Goal: Task Accomplishment & Management: Complete application form

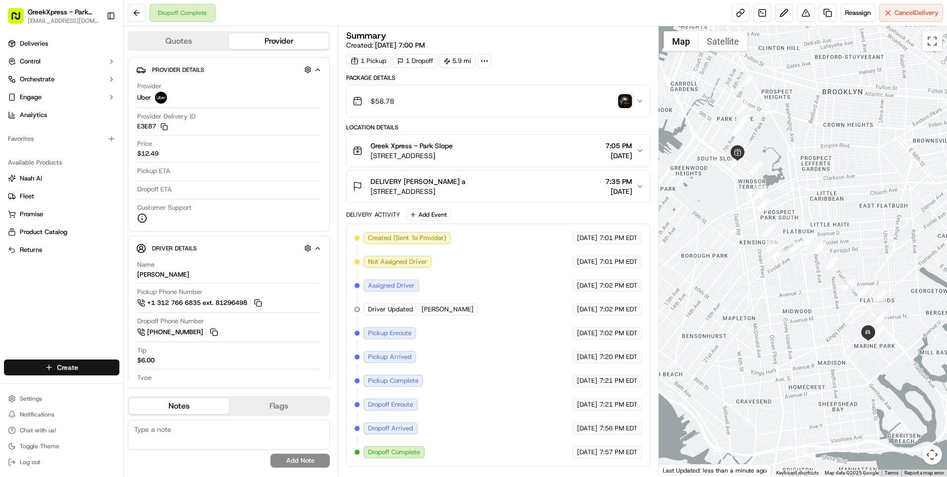
click at [57, 362] on html "GreekXpress - Park Slope [EMAIL_ADDRESS][DOMAIN_NAME] Toggle Sidebar Deliveries…" at bounding box center [473, 238] width 947 height 477
click at [169, 385] on link "Delivery" at bounding box center [179, 385] width 110 height 18
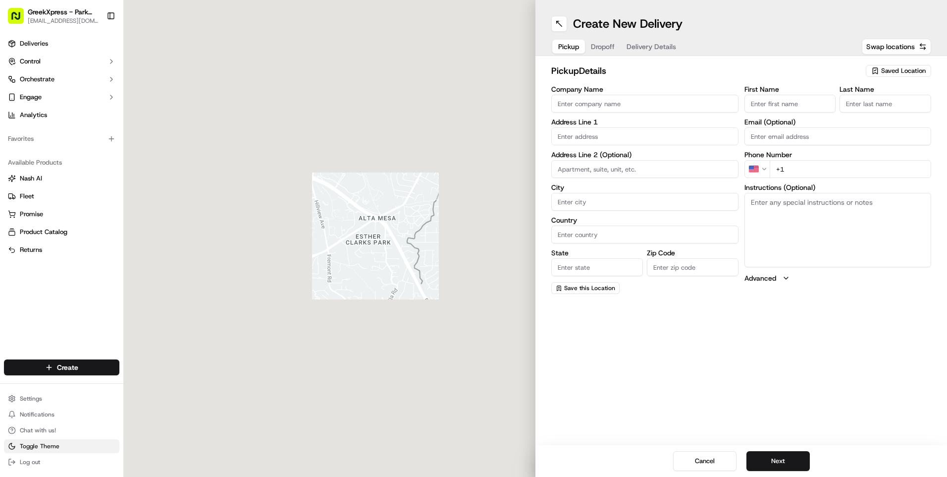
click at [44, 449] on span "Toggle Theme" at bounding box center [40, 446] width 40 height 8
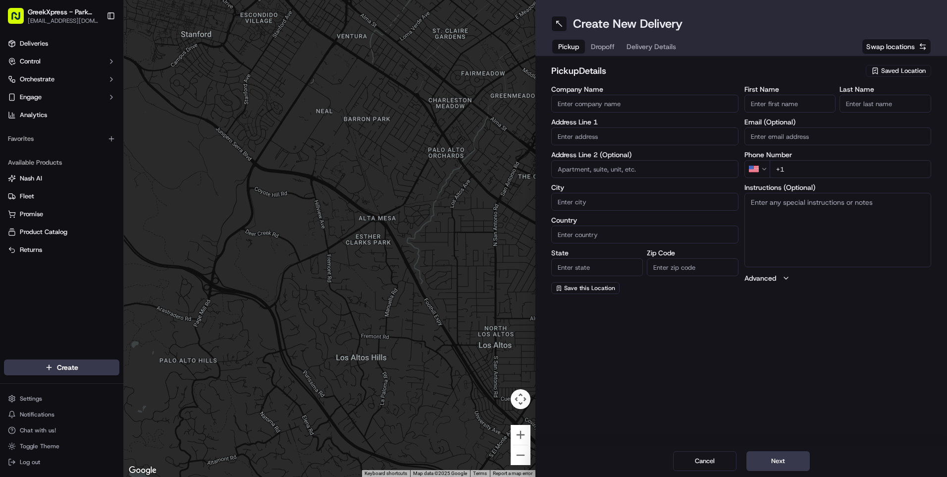
click at [892, 47] on span "Swap locations" at bounding box center [890, 47] width 49 height 10
click at [914, 42] on span "Swap locations" at bounding box center [890, 47] width 49 height 10
click at [900, 73] on span "Saved Location" at bounding box center [903, 70] width 45 height 9
click at [840, 98] on input "text" at bounding box center [882, 90] width 118 height 20
click at [839, 107] on span "Greek Xpress - Park Slope" at bounding box center [882, 108] width 122 height 9
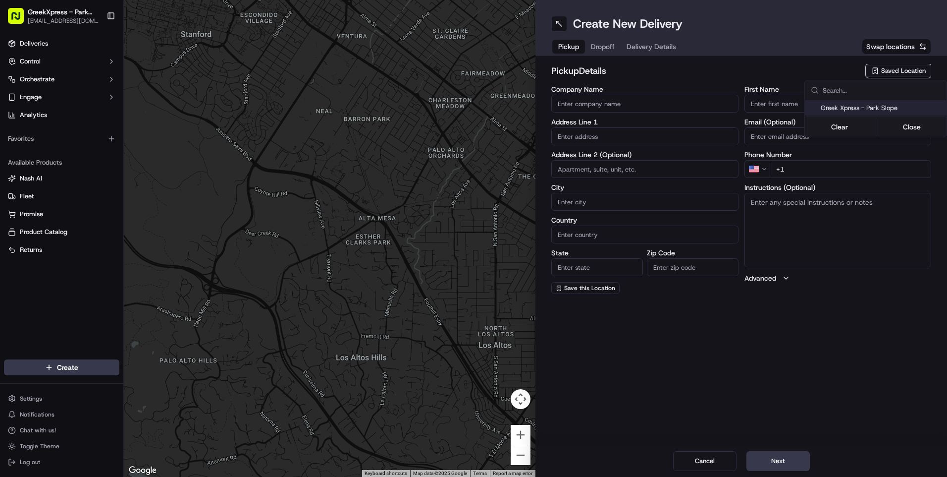
type input "Greek Xpress - Park Slope"
type input "[STREET_ADDRESS]"
type input "[GEOGRAPHIC_DATA]"
type input "US"
type input "NY"
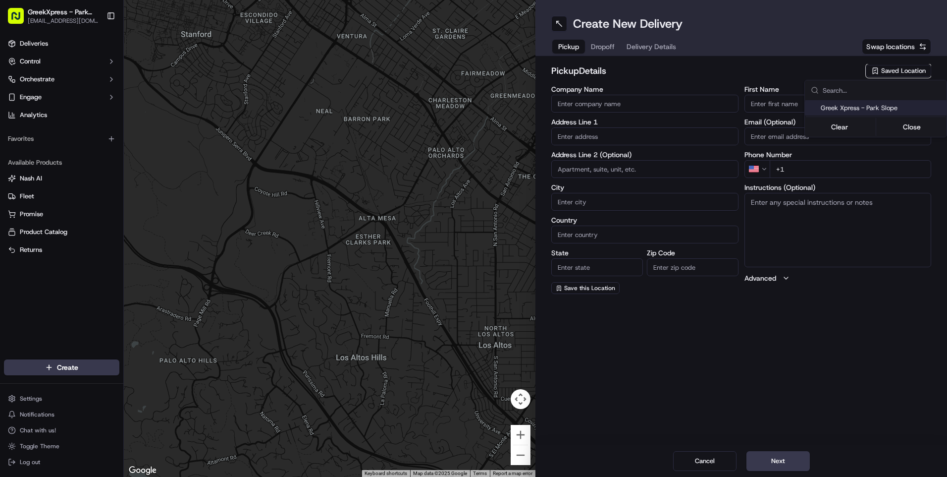
type input "11215"
type input "Greek"
type input "Xpress"
type input "[PHONE_NUMBER]"
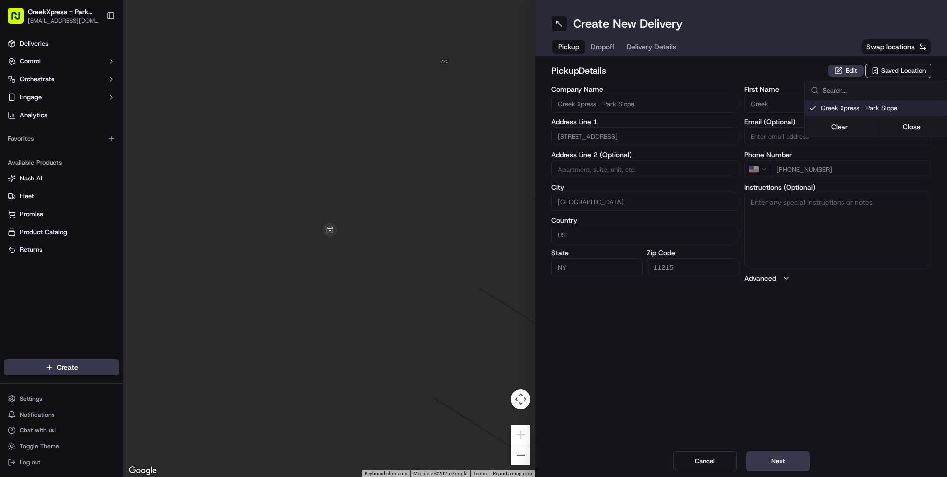
click at [596, 43] on html "GreekXpress - Park Slope [EMAIL_ADDRESS][DOMAIN_NAME] Toggle Sidebar Deliveries…" at bounding box center [473, 238] width 947 height 477
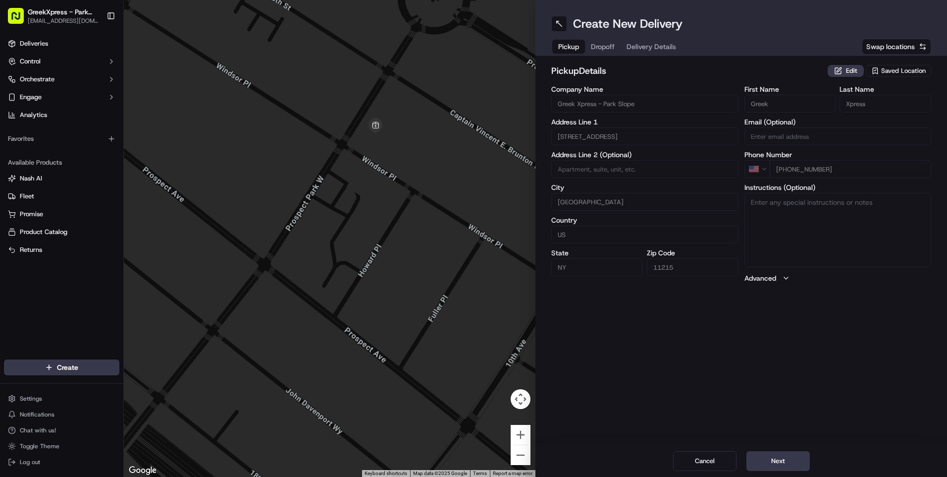
click at [606, 46] on span "Dropoff" at bounding box center [603, 47] width 24 height 10
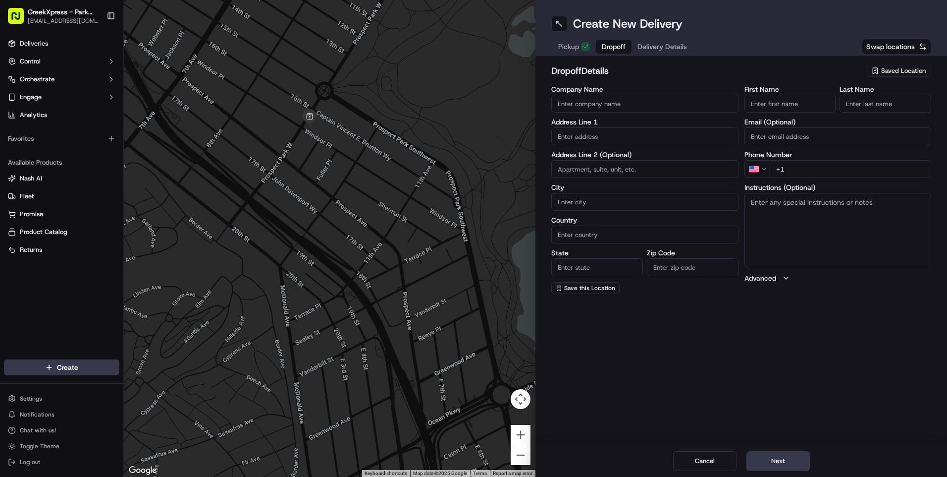
click at [592, 110] on input "Company Name" at bounding box center [644, 104] width 187 height 18
type input "DANII"
click at [781, 103] on input "First Name" at bounding box center [791, 104] width 92 height 18
type input "DANUU"
click at [888, 104] on input "Last Name" at bounding box center [886, 104] width 92 height 18
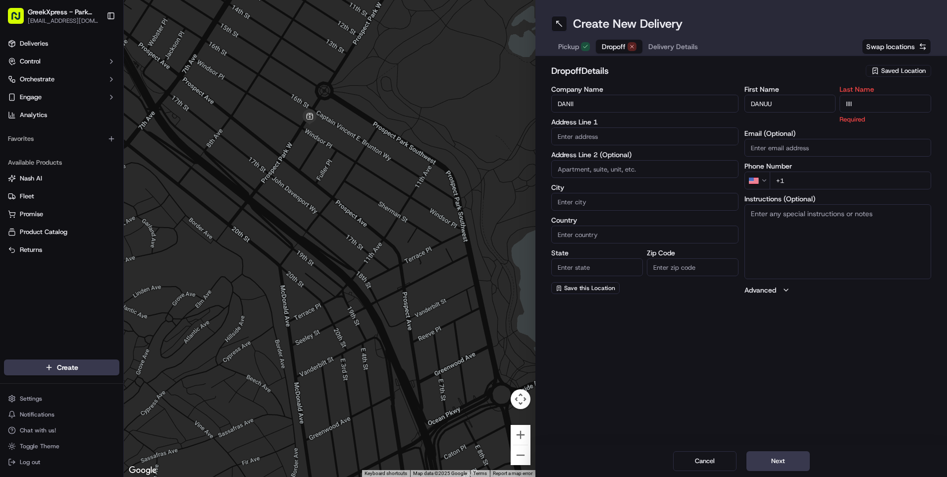
type input "IIII"
click at [644, 146] on div "Company Name [PERSON_NAME] Address Line 1 Address Line 2 (Optional) City Countr…" at bounding box center [644, 190] width 187 height 209
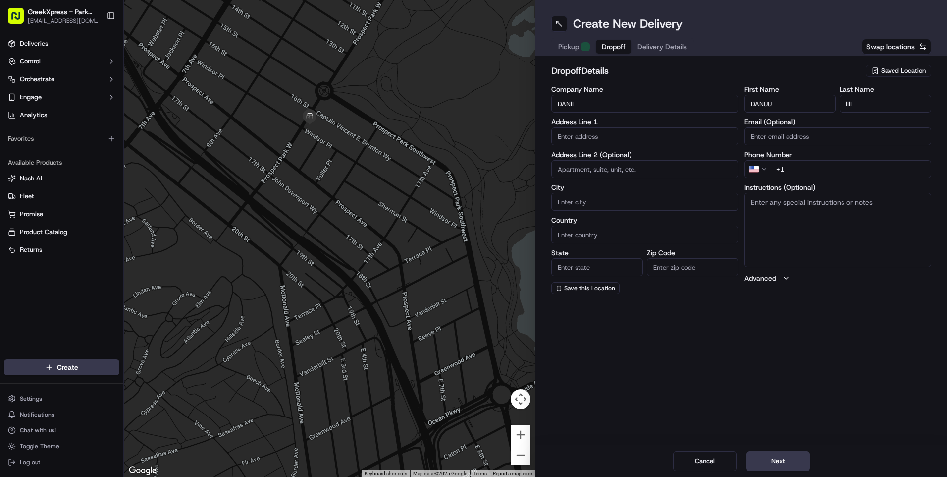
click at [640, 138] on input "text" at bounding box center [644, 136] width 187 height 18
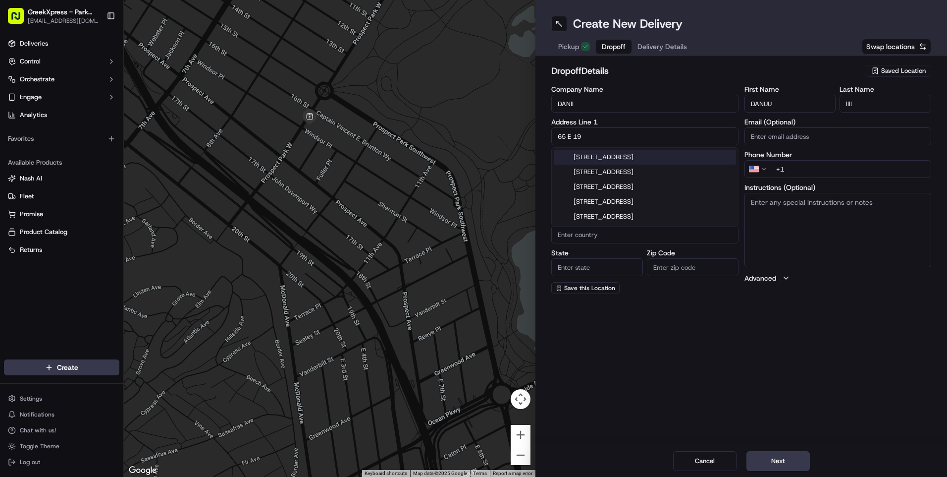
click at [605, 159] on div "[STREET_ADDRESS]" at bounding box center [645, 157] width 182 height 15
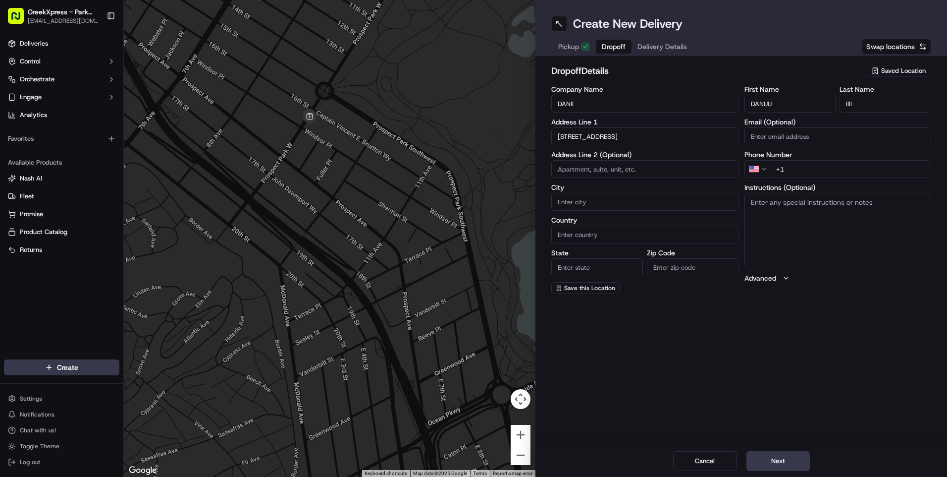
type input "[STREET_ADDRESS]"
type input "[GEOGRAPHIC_DATA]"
type input "NY"
type input "11226"
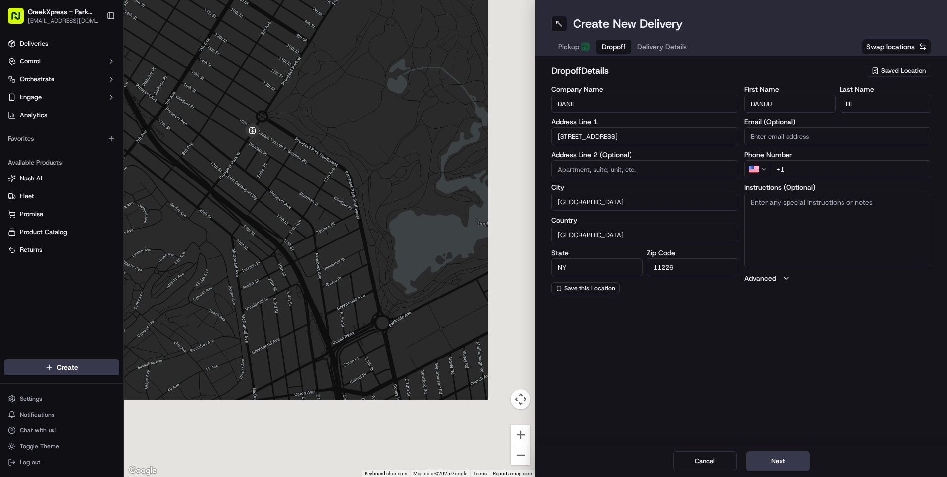
type input "[STREET_ADDRESS]"
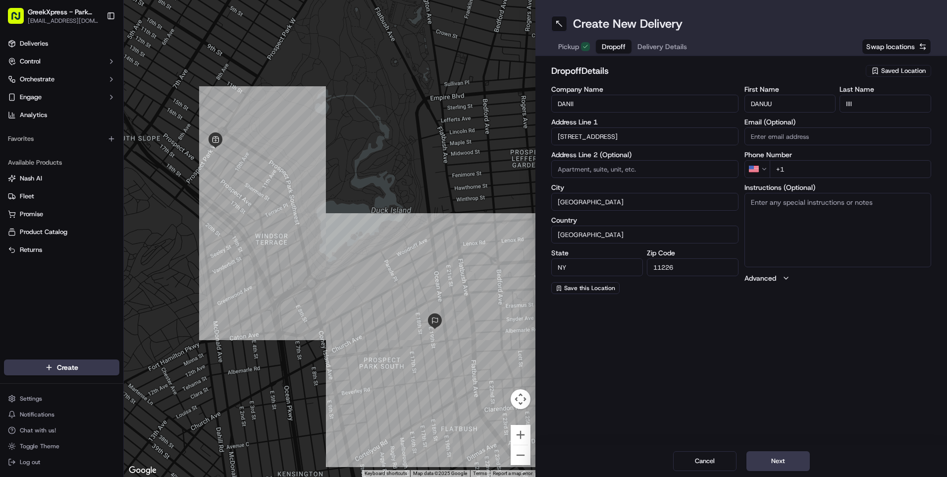
click at [771, 203] on textarea "Instructions (Optional)" at bounding box center [838, 230] width 187 height 74
type textarea "6F"
click at [605, 169] on input at bounding box center [644, 169] width 187 height 18
type input "8"
type input "6F"
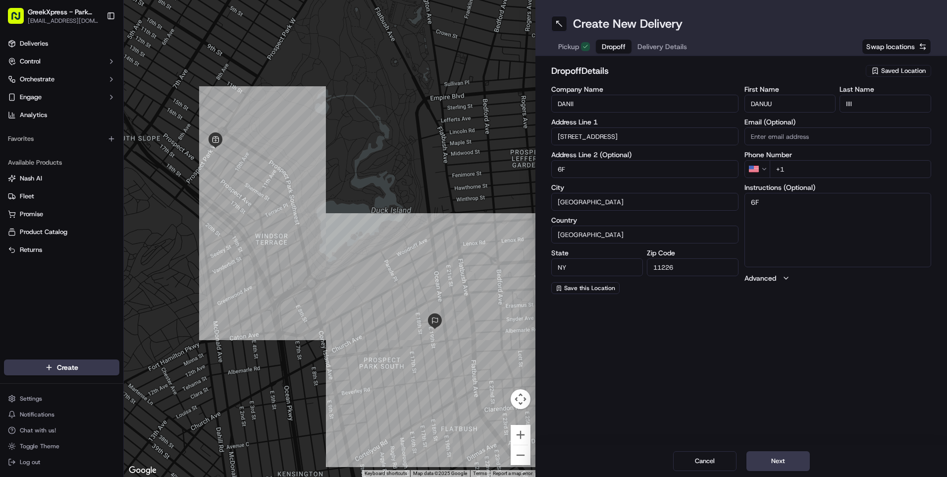
click at [799, 169] on input "+1" at bounding box center [851, 169] width 162 height 18
type input "[PHONE_NUMBER]"
click at [800, 461] on button "Next" at bounding box center [778, 461] width 63 height 20
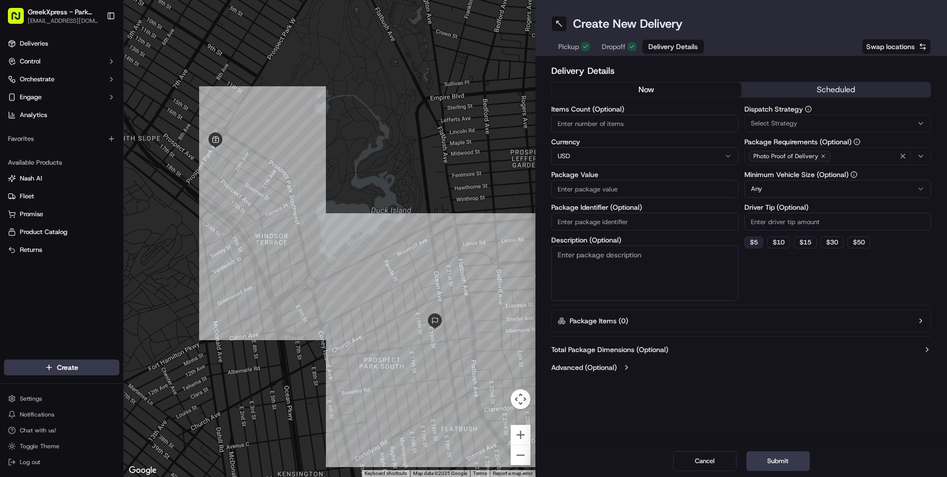
click at [749, 241] on button "$ 5" at bounding box center [754, 242] width 19 height 12
type input "5"
click at [653, 124] on input "Items Count (Optional)" at bounding box center [644, 123] width 187 height 18
type input "2"
click at [634, 192] on input "Package Value" at bounding box center [644, 189] width 187 height 18
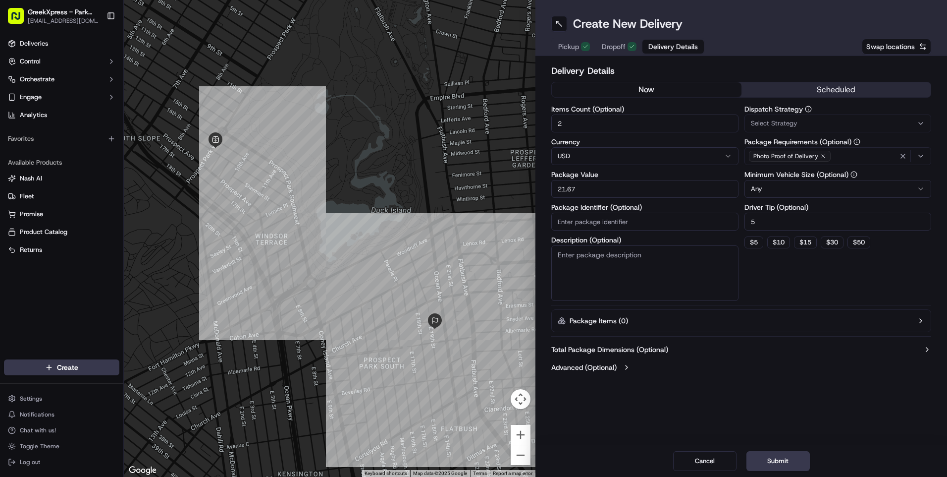
type input "21.67"
click at [790, 458] on button "Submit" at bounding box center [778, 461] width 63 height 20
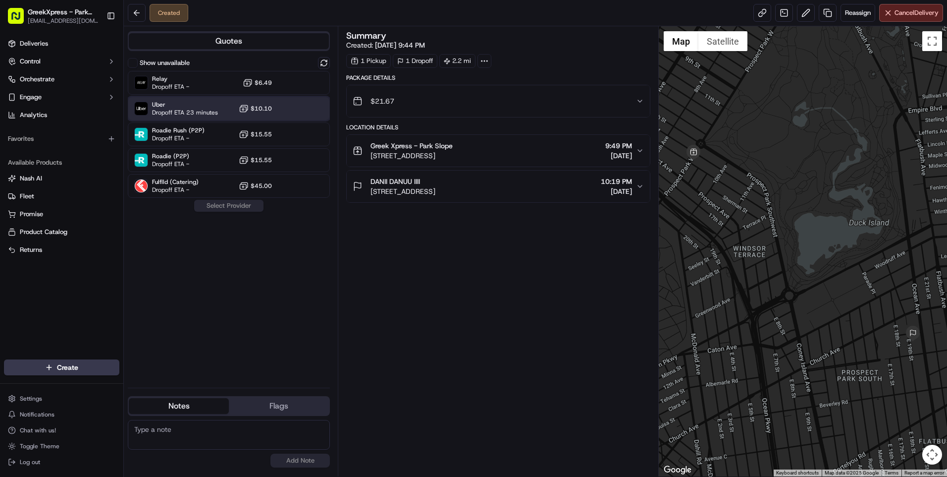
click at [232, 103] on div "Uber Dropoff ETA 23 minutes $10.10" at bounding box center [229, 109] width 202 height 24
click at [245, 205] on button "Assign Provider" at bounding box center [229, 206] width 70 height 12
